Goal: Transaction & Acquisition: Purchase product/service

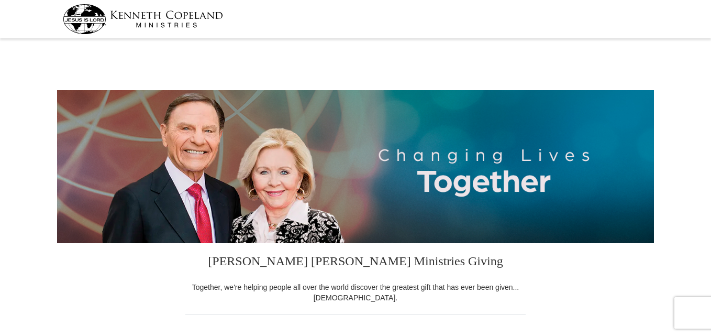
select select "AZ"
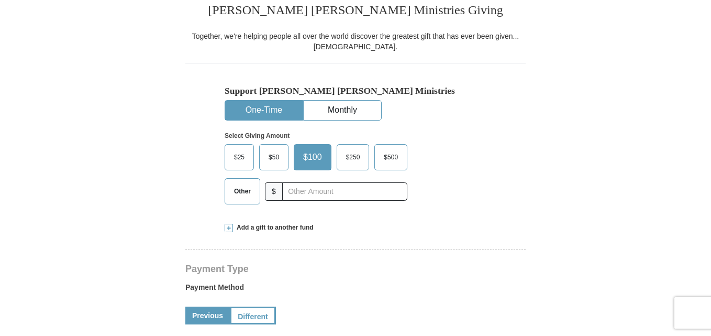
scroll to position [334, 0]
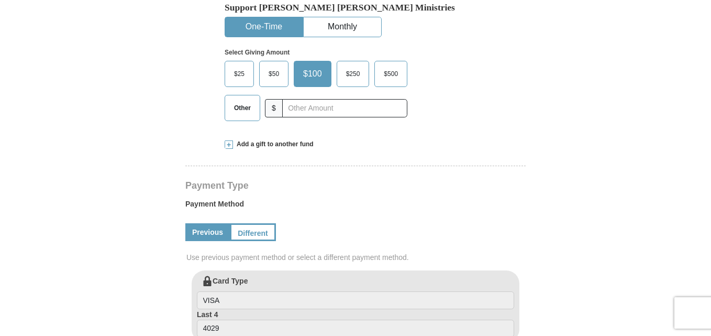
click at [248, 107] on span "Other" at bounding box center [242, 108] width 27 height 16
click at [0, 0] on input "Other" at bounding box center [0, 0] width 0 height 0
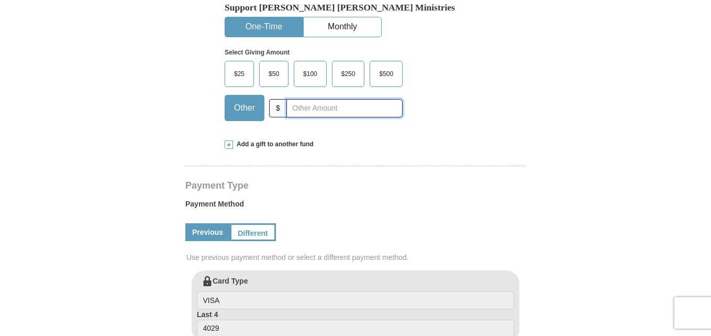
click at [321, 110] on input "text" at bounding box center [344, 108] width 116 height 18
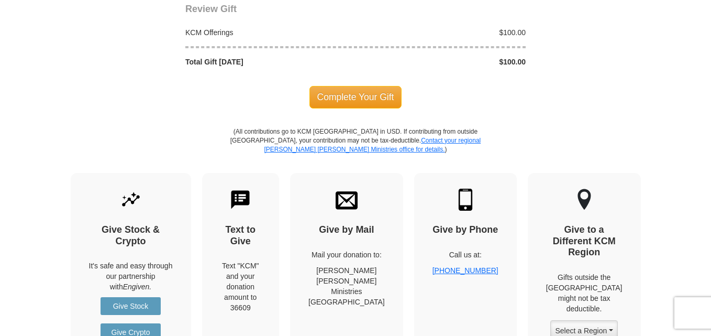
scroll to position [1034, 0]
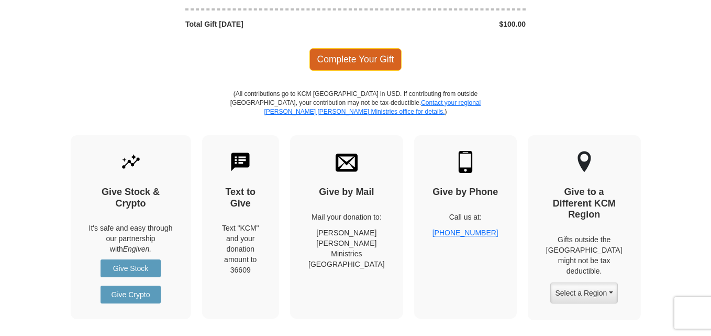
type input "100.00"
click at [371, 62] on span "Complete Your Gift" at bounding box center [355, 59] width 93 height 22
